Goal: Find specific page/section: Find specific page/section

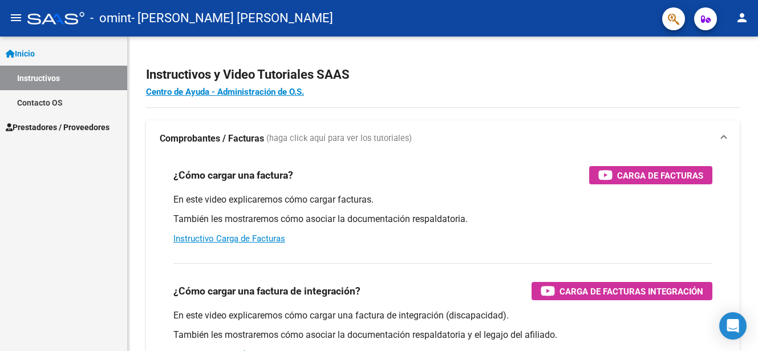
click at [77, 125] on span "Prestadores / Proveedores" at bounding box center [58, 127] width 104 height 13
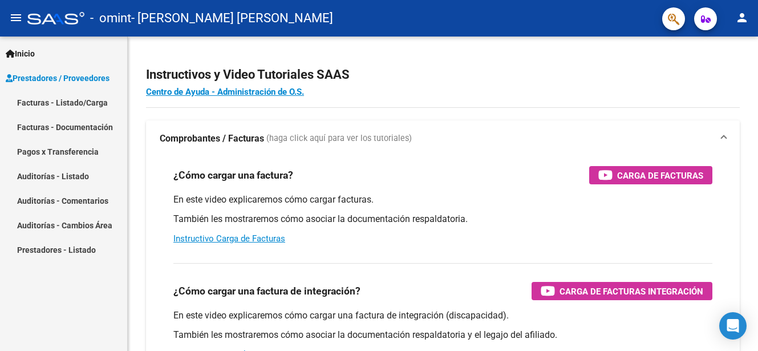
click at [86, 117] on link "Facturas - Documentación" at bounding box center [63, 127] width 127 height 25
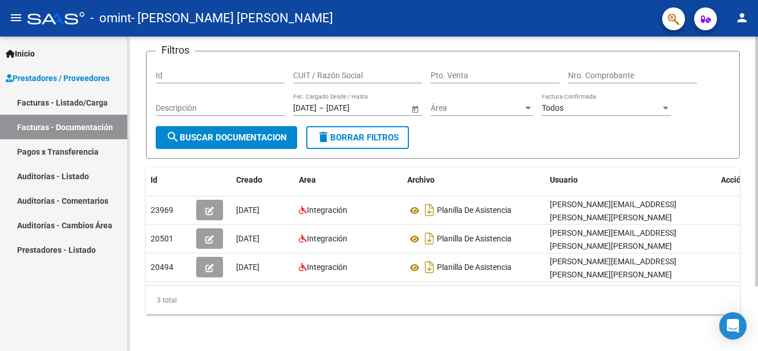
scroll to position [81, 0]
click at [749, 206] on div "PRESTADORES -> Comprobantes - Documentación Respaldatoria cloud_download Export…" at bounding box center [444, 158] width 633 height 386
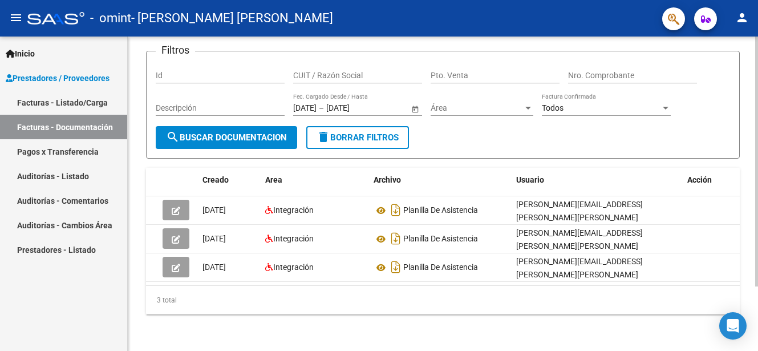
scroll to position [0, 0]
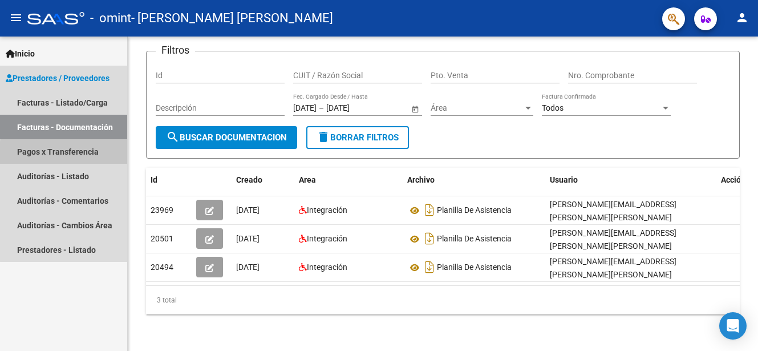
click at [83, 155] on link "Pagos x Transferencia" at bounding box center [63, 151] width 127 height 25
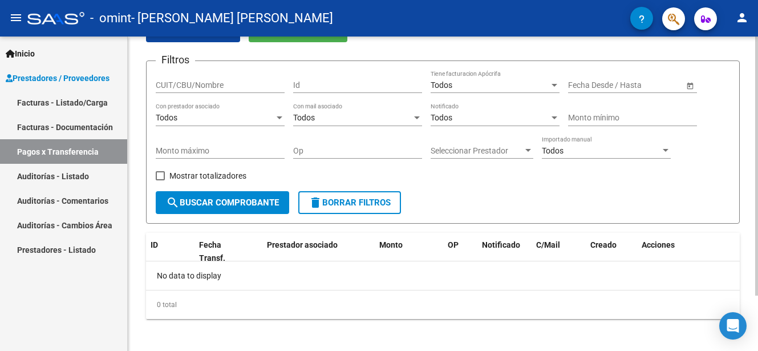
scroll to position [67, 0]
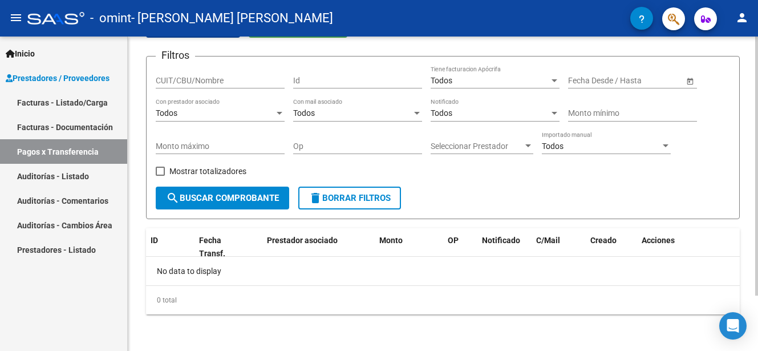
click at [757, 182] on html "menu - omint - [PERSON_NAME] [PERSON_NAME] person Inicio Instructivos Contacto …" at bounding box center [379, 175] width 758 height 351
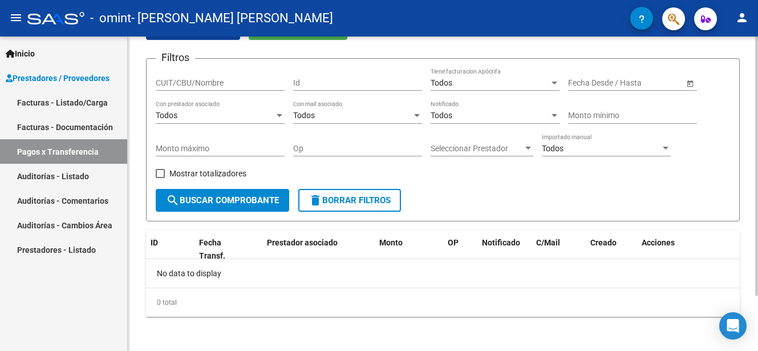
drag, startPoint x: 754, startPoint y: 177, endPoint x: 757, endPoint y: 108, distance: 69.1
click at [757, 108] on div "PRESTADORES -> Pagos por Transferencia (alt+p) cloud_download Exportar CSV Impo…" at bounding box center [444, 161] width 633 height 381
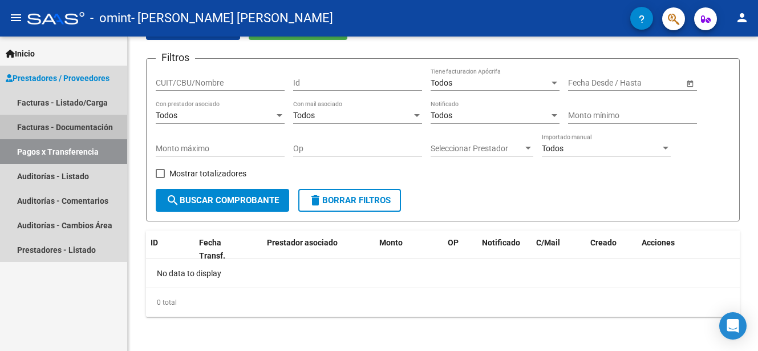
click at [100, 132] on link "Facturas - Documentación" at bounding box center [63, 127] width 127 height 25
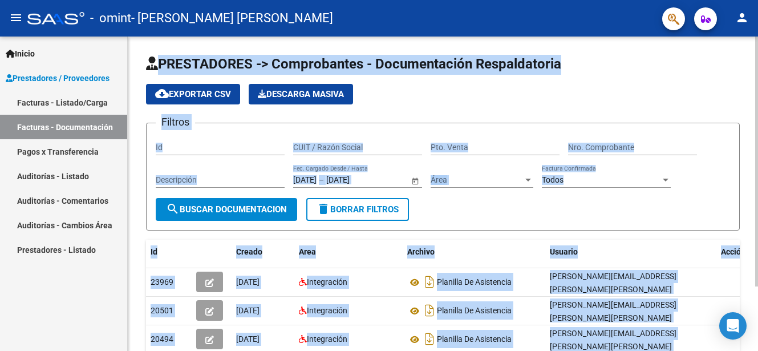
click at [694, 127] on form "Filtros Id CUIT / Razón Social Pto. Venta Nro. Comprobante Descripción [DATE] […" at bounding box center [443, 177] width 594 height 108
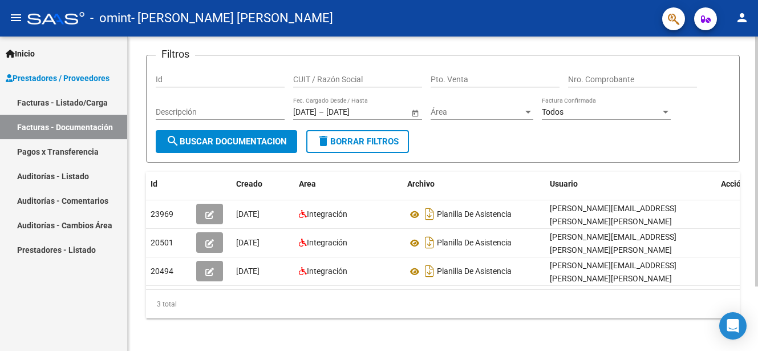
scroll to position [81, 0]
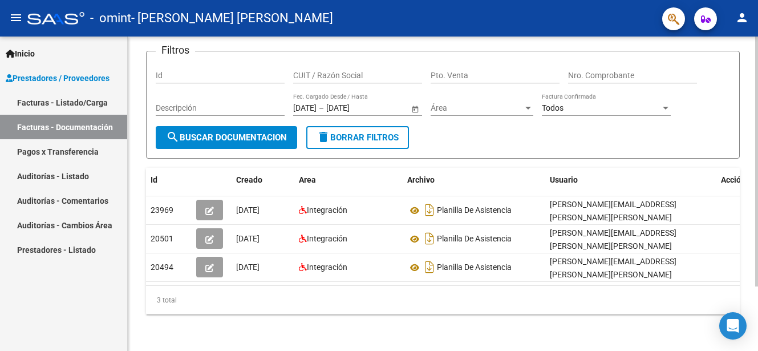
click at [757, 201] on html "menu - omint - [PERSON_NAME] [PERSON_NAME] person Inicio Instructivos Contacto …" at bounding box center [379, 175] width 758 height 351
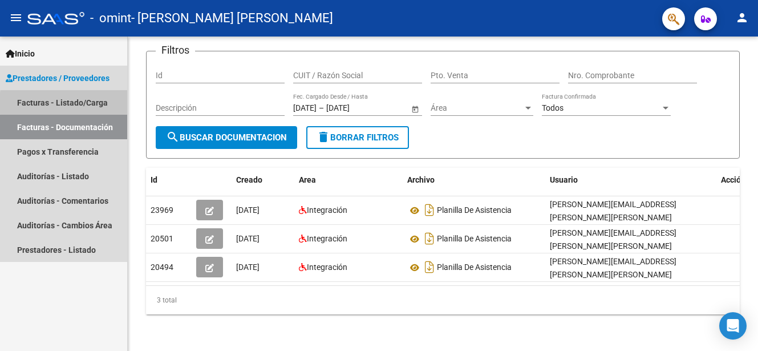
click at [103, 103] on link "Facturas - Listado/Carga" at bounding box center [63, 102] width 127 height 25
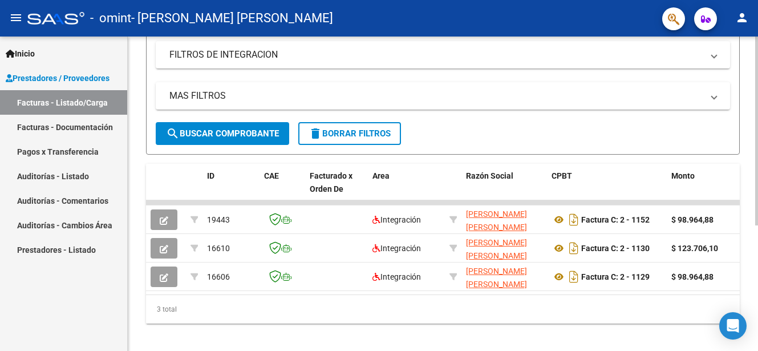
scroll to position [209, 0]
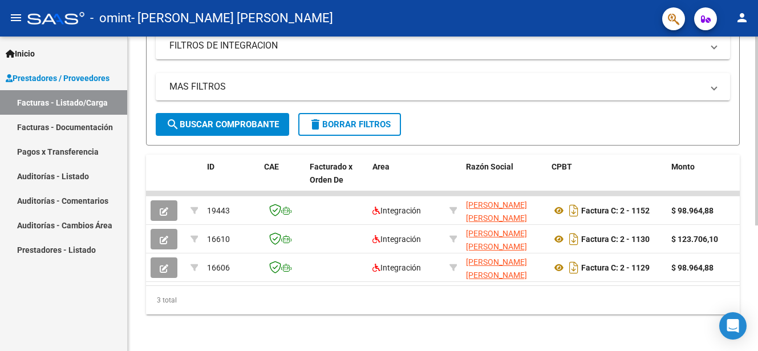
click at [757, 286] on html "menu - omint - [PERSON_NAME] [PERSON_NAME] person Inicio Instructivos Contacto …" at bounding box center [379, 175] width 758 height 351
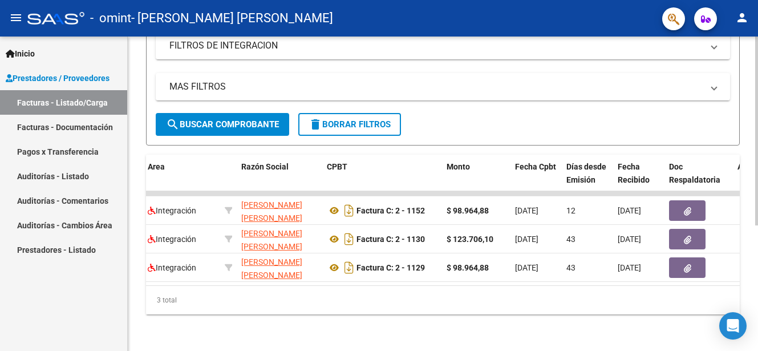
scroll to position [0, 0]
